Goal: Information Seeking & Learning: Learn about a topic

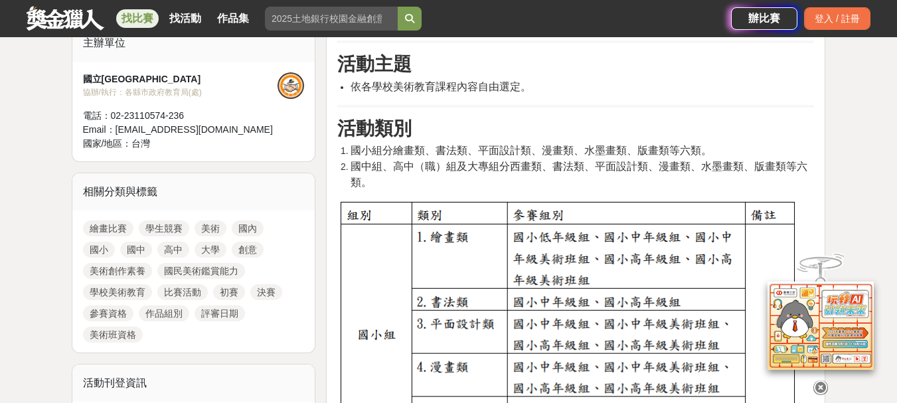
scroll to position [598, 0]
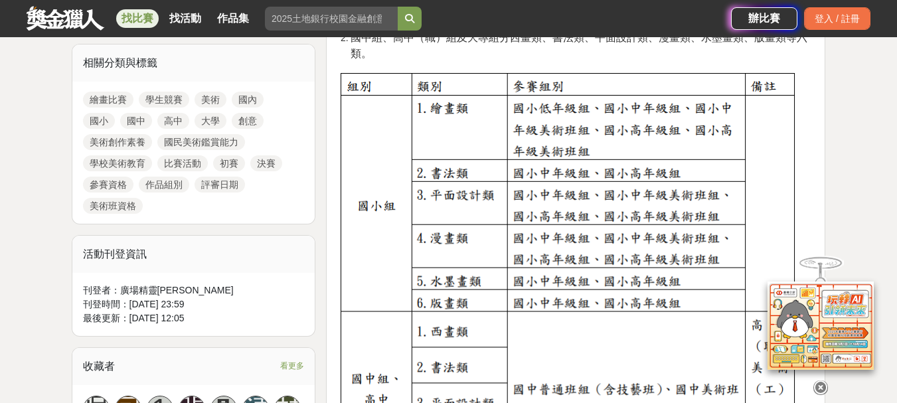
click at [109, 97] on link "繪畫比賽" at bounding box center [108, 100] width 50 height 16
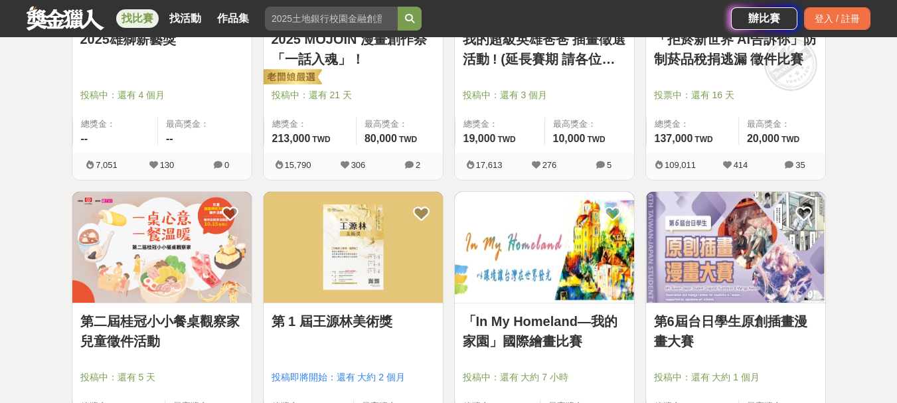
scroll to position [664, 0]
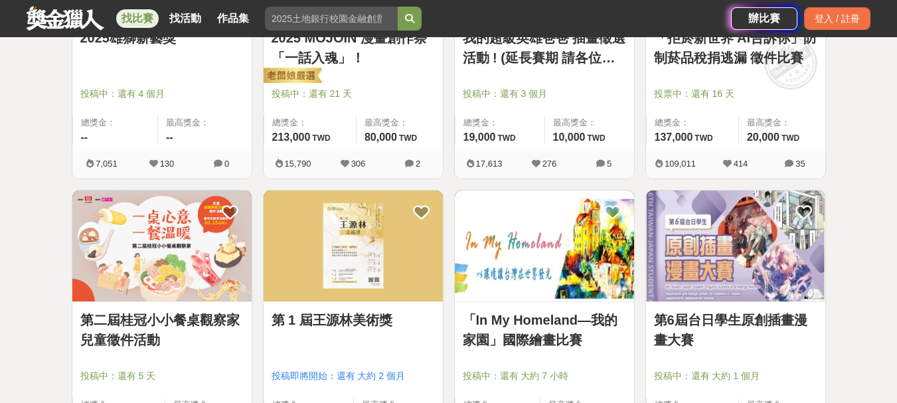
click at [189, 322] on link "第二屆桂冠小小餐桌觀察家兒童徵件活動" at bounding box center [161, 330] width 163 height 40
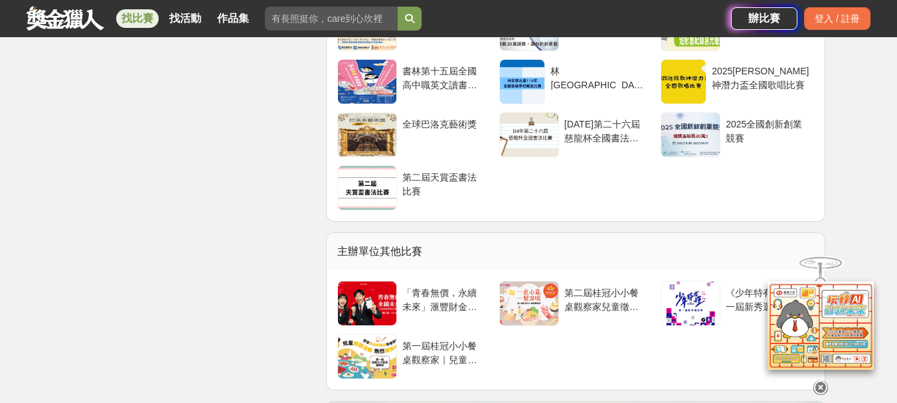
scroll to position [3453, 0]
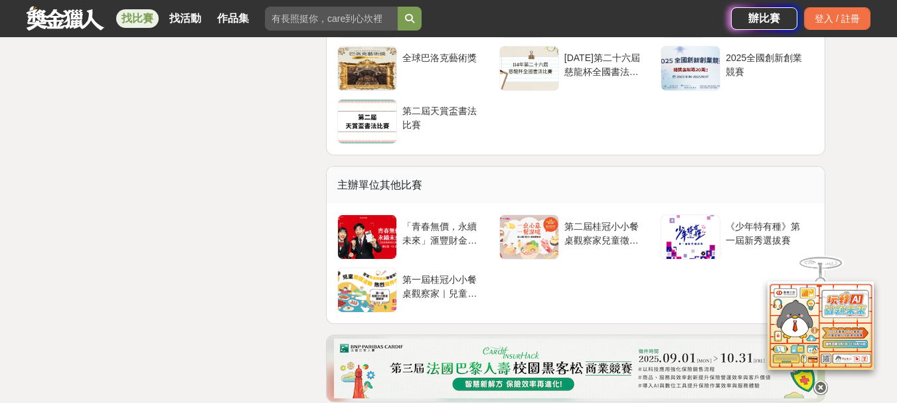
click at [825, 386] on icon at bounding box center [820, 387] width 15 height 15
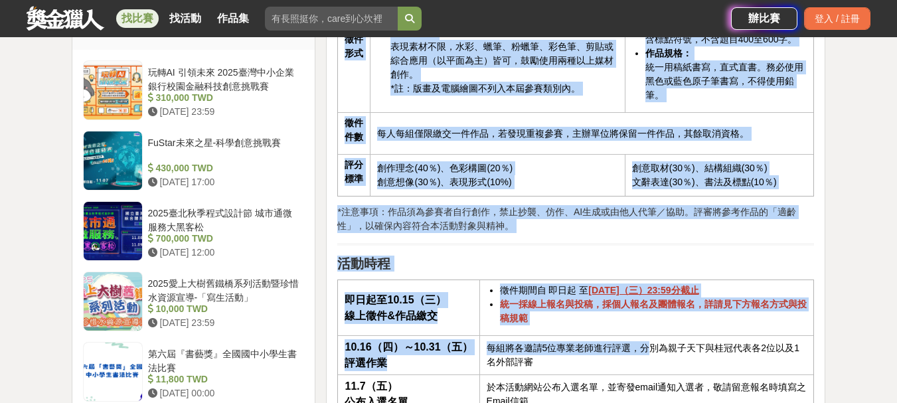
scroll to position [1129, 0]
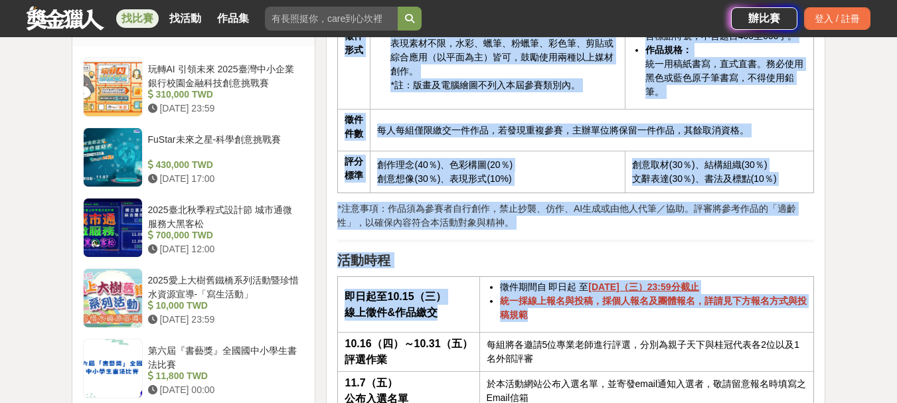
drag, startPoint x: 356, startPoint y: 171, endPoint x: 693, endPoint y: 313, distance: 366.3
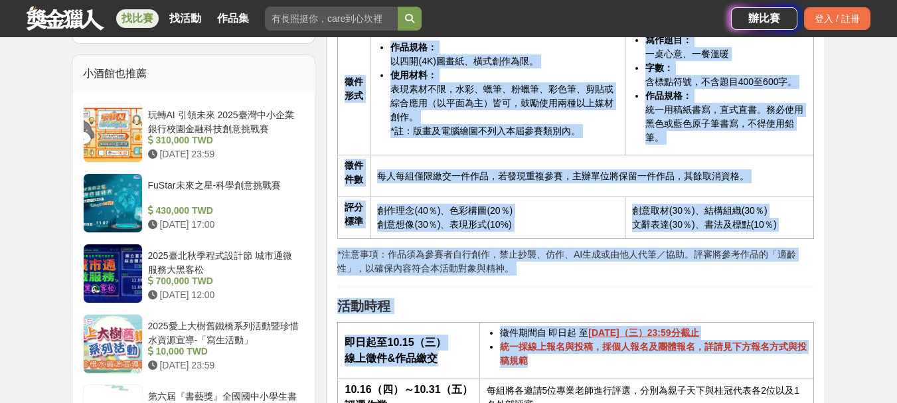
scroll to position [996, 0]
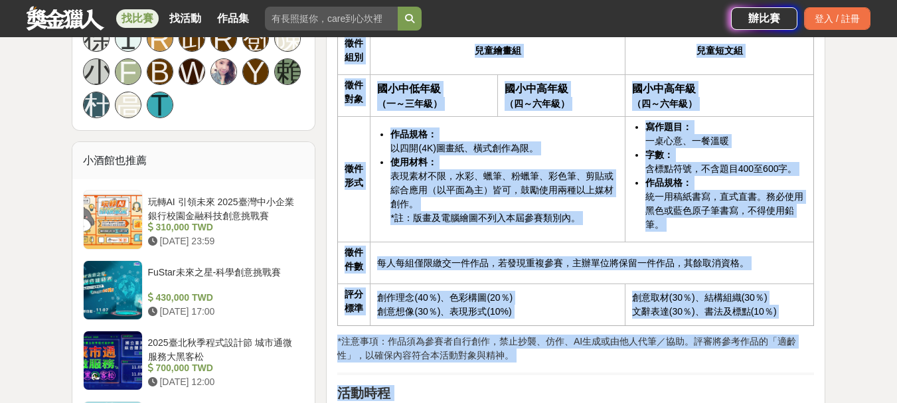
copy div "lo，ipsumdol，sitametconse。 adipiscinge，seddoeiu！ temporincid？ utlaboreetdol？magn…"
